Goal: Navigation & Orientation: Find specific page/section

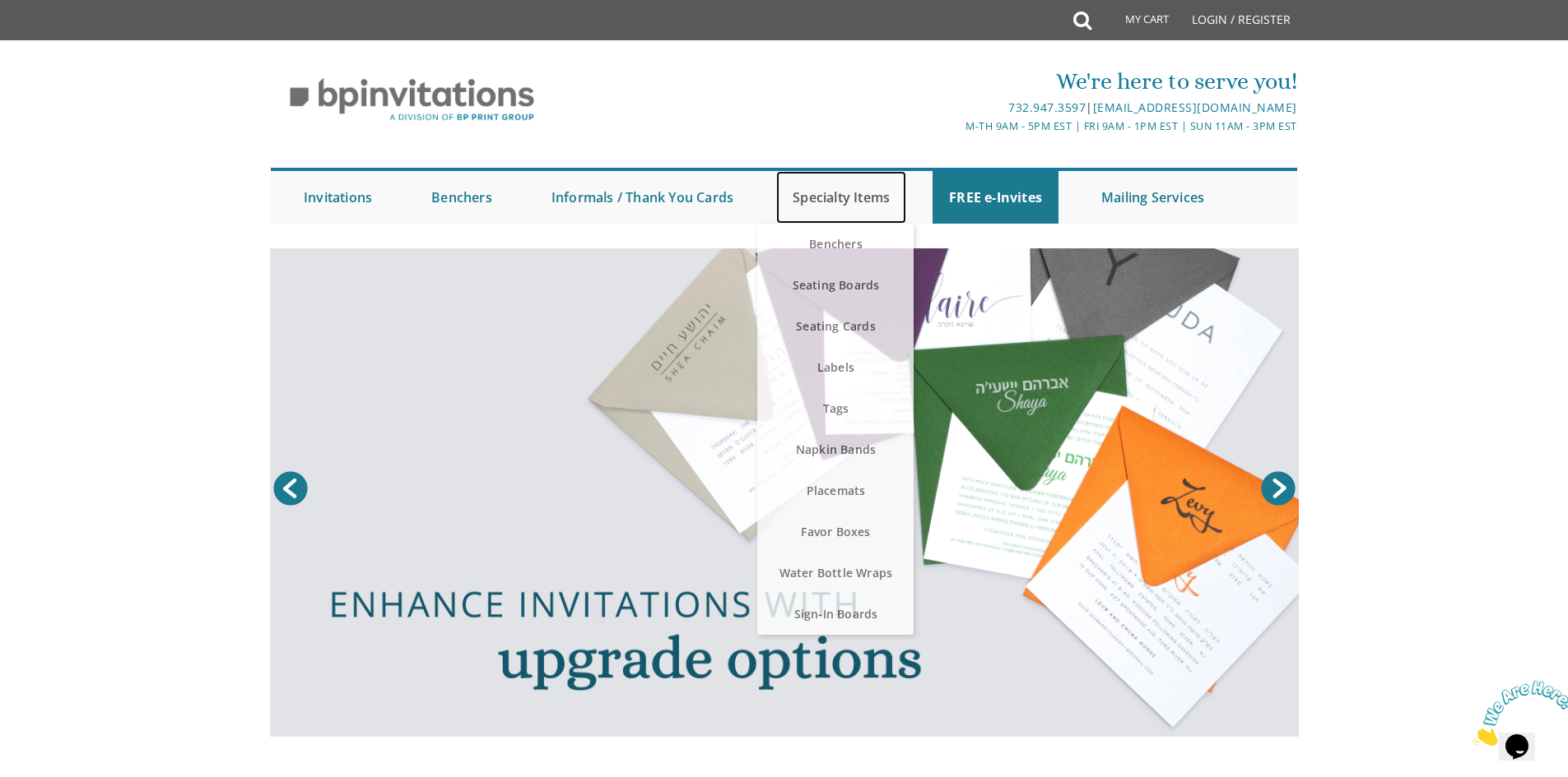
click at [850, 207] on link "Specialty Items" at bounding box center [840, 198] width 130 height 53
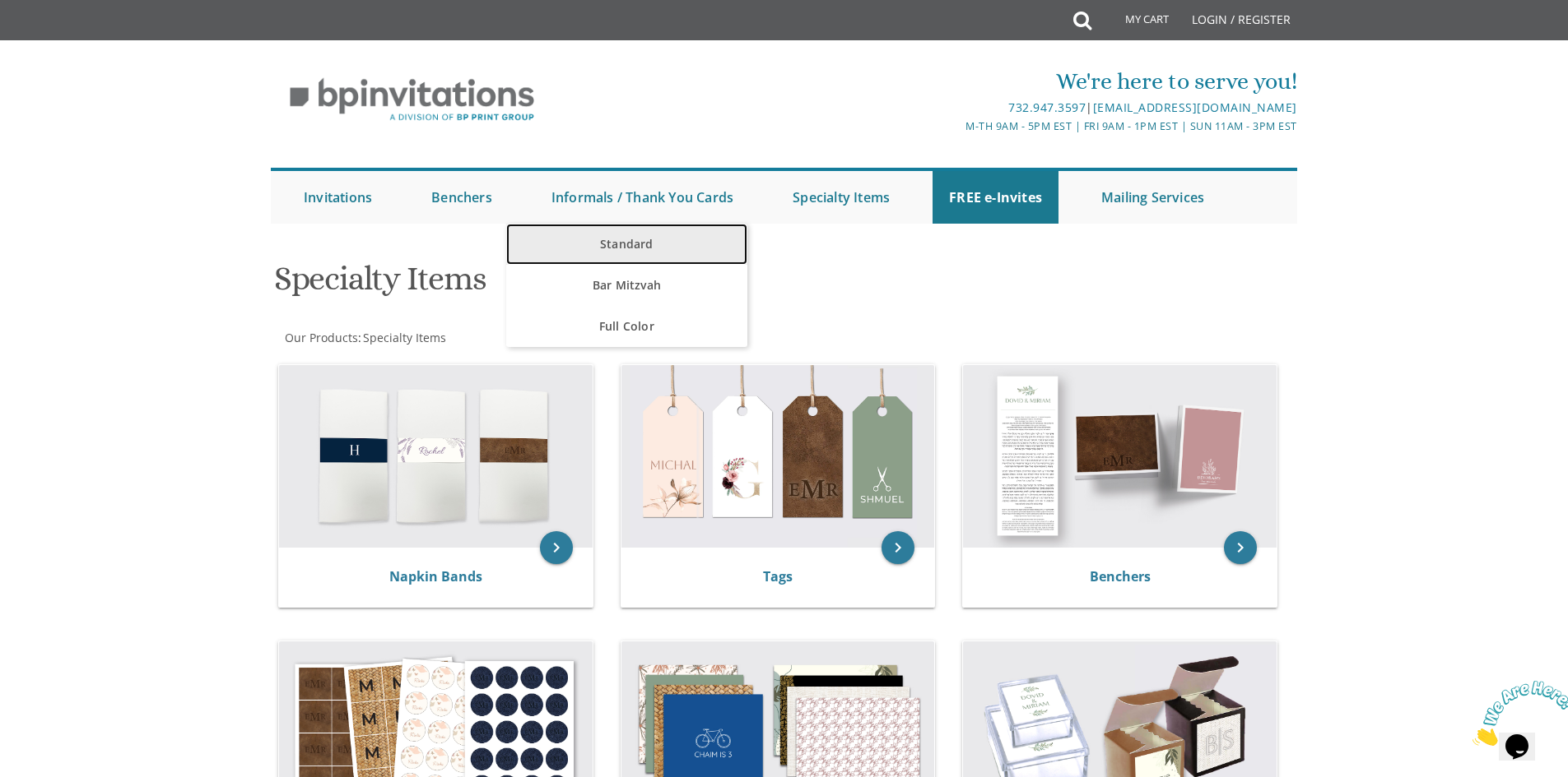
click at [603, 241] on link "Standard" at bounding box center [627, 245] width 241 height 41
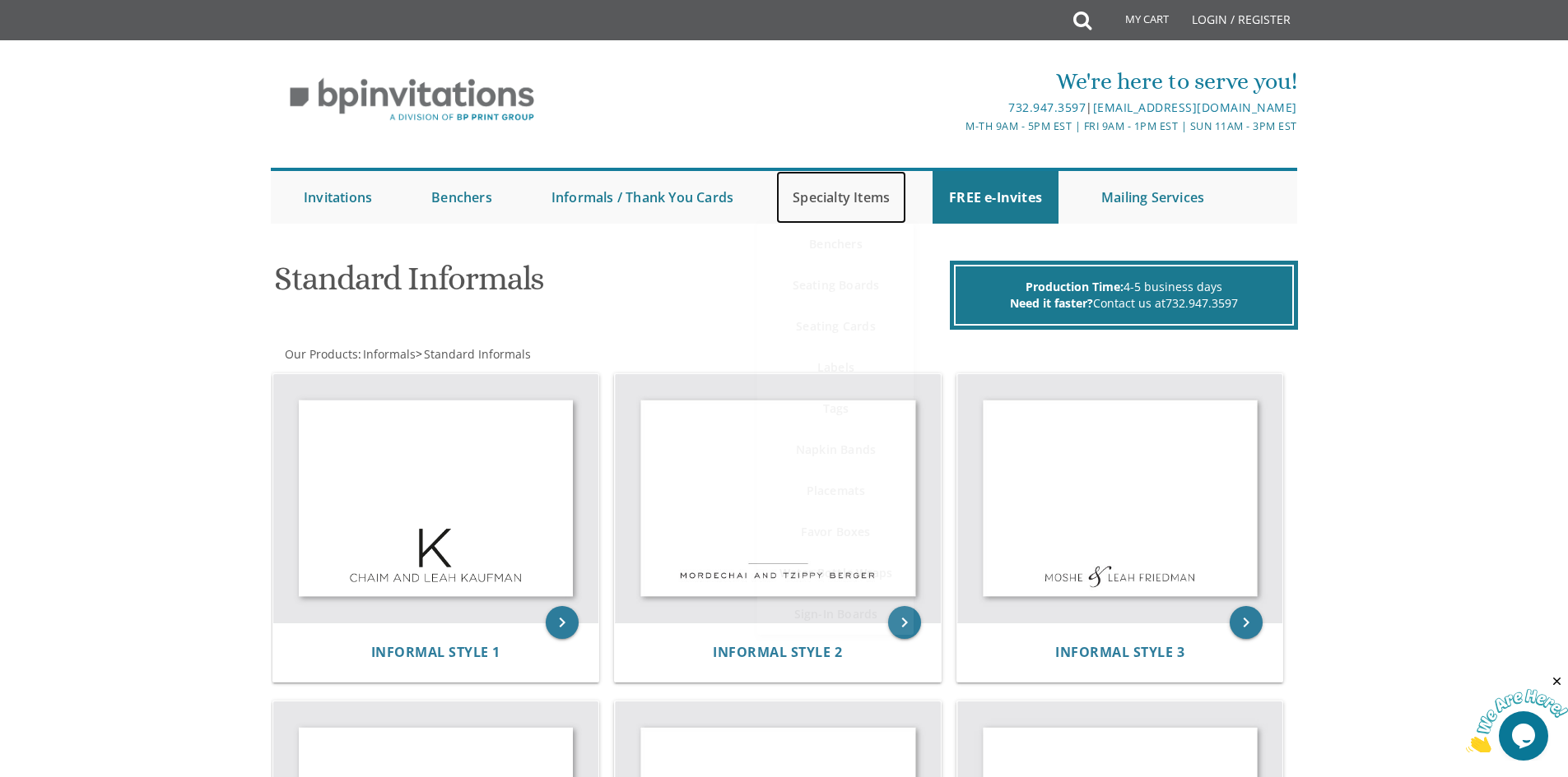
click at [864, 201] on link "Specialty Items" at bounding box center [840, 198] width 130 height 53
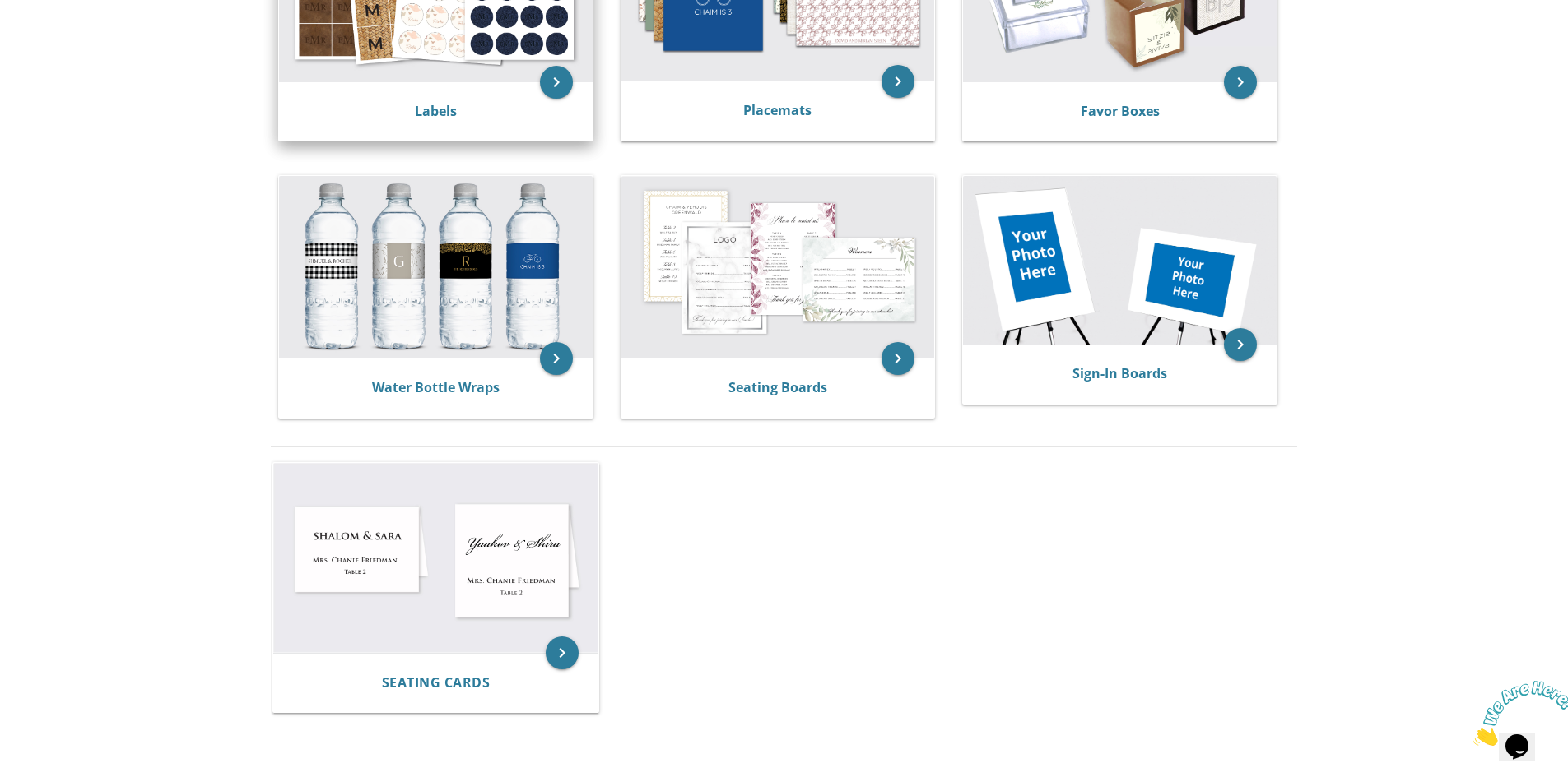
scroll to position [576, 0]
